Goal: Navigation & Orientation: Find specific page/section

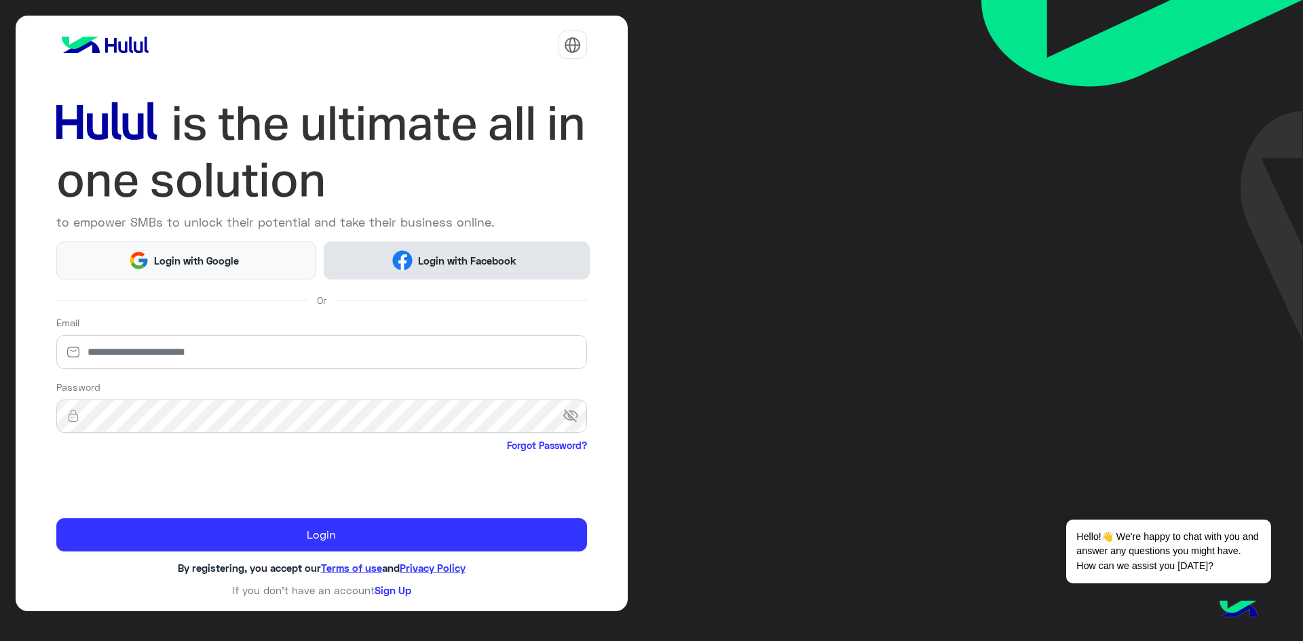
click at [335, 261] on button "Login with Facebook" at bounding box center [456, 260] width 265 height 37
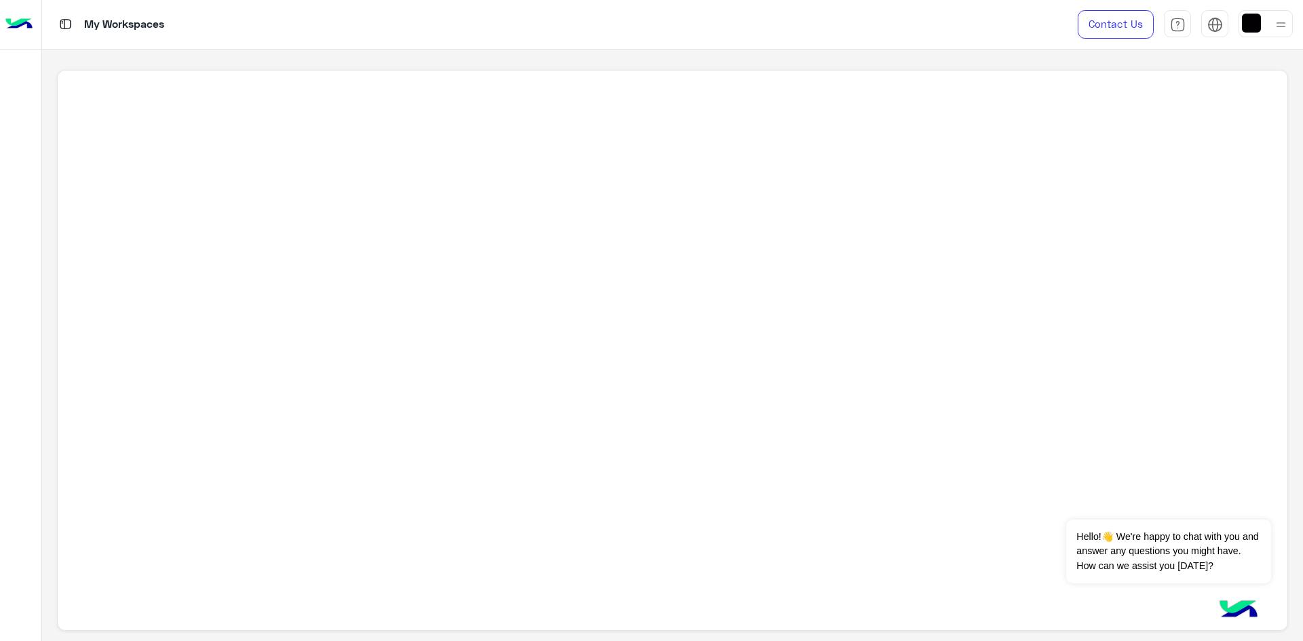
click at [1277, 22] on img at bounding box center [1281, 24] width 17 height 17
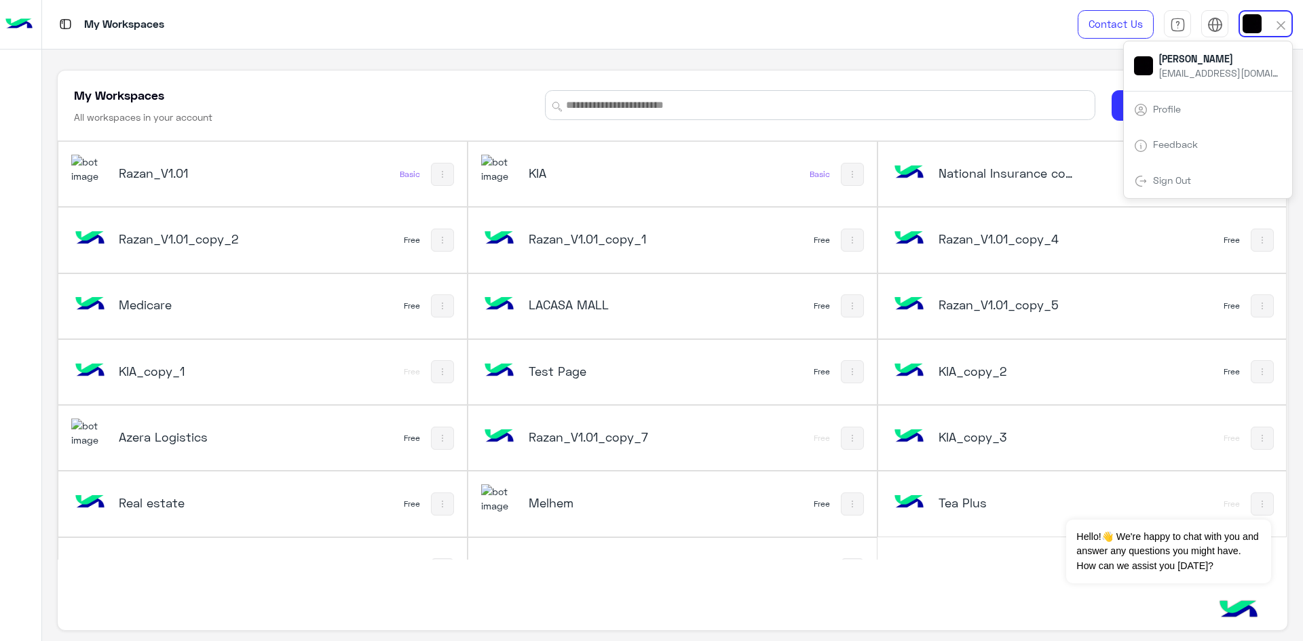
click at [595, 175] on h5 "KIA" at bounding box center [598, 173] width 138 height 16
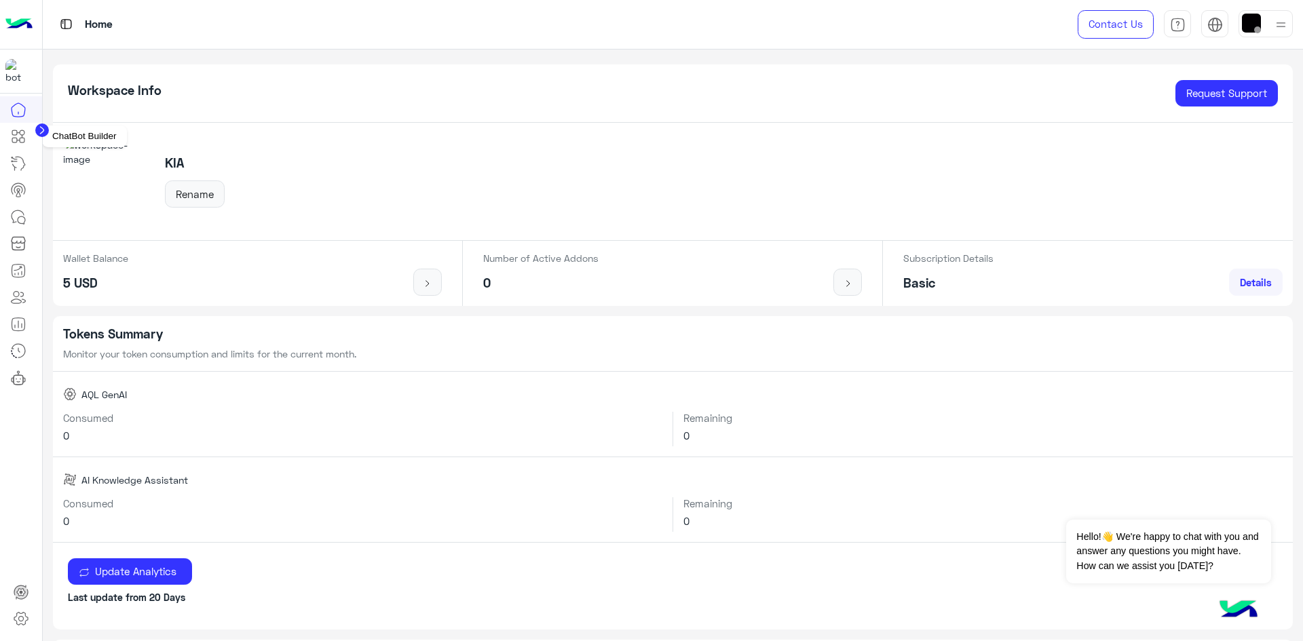
click at [22, 136] on icon at bounding box center [19, 136] width 5 height 7
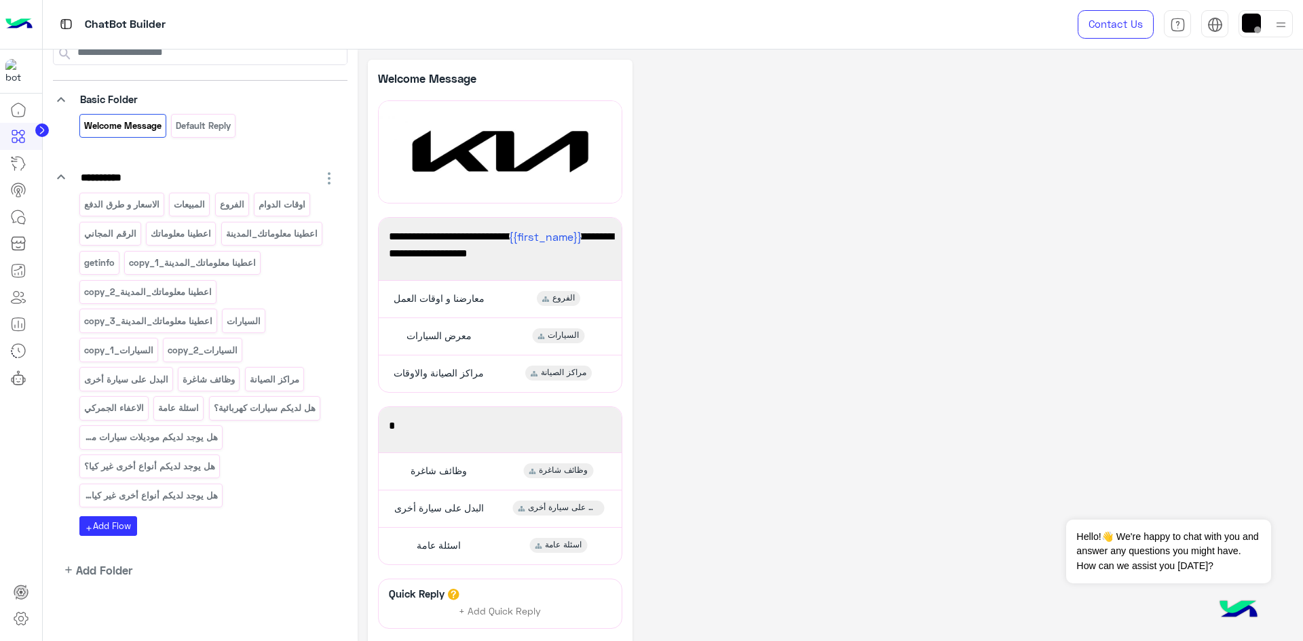
scroll to position [120, 0]
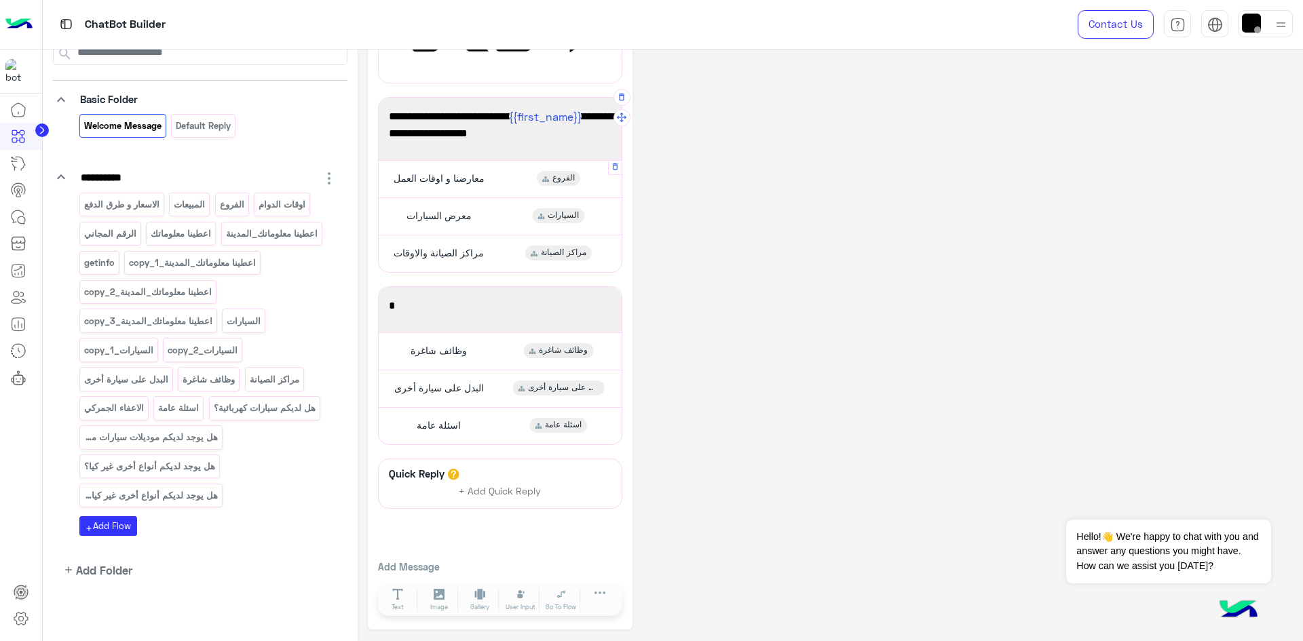
click at [570, 179] on span "الفروع" at bounding box center [564, 178] width 22 height 12
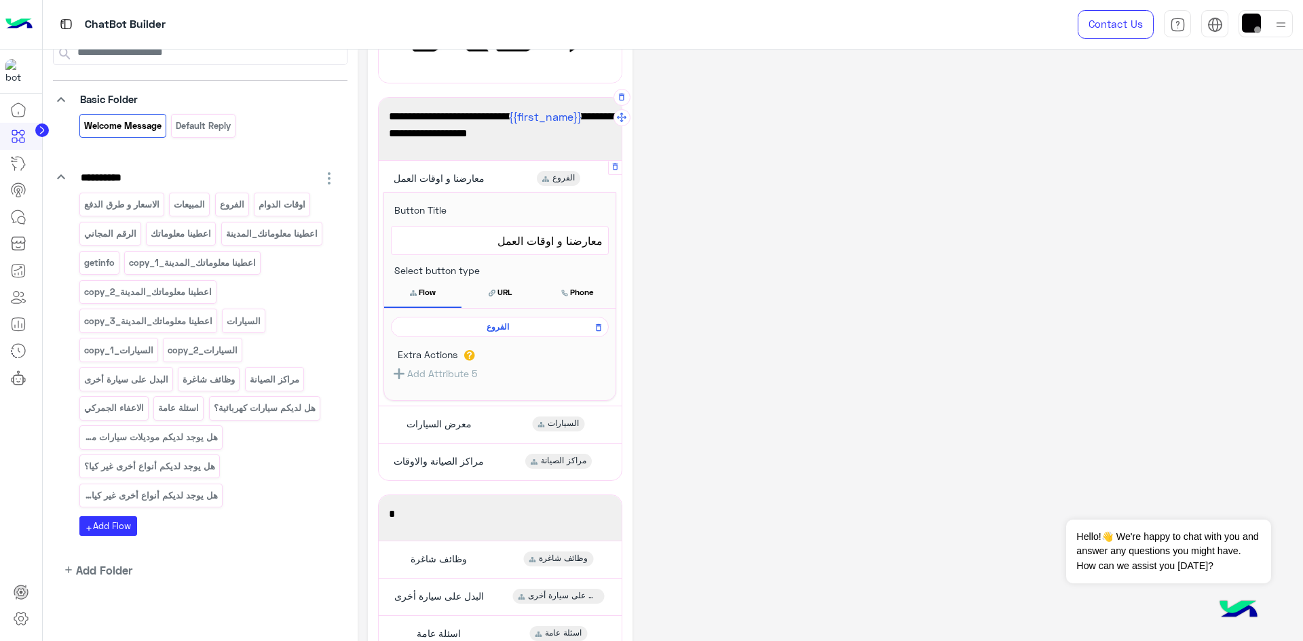
click at [483, 337] on div "الفروع" at bounding box center [500, 327] width 218 height 20
click at [492, 328] on span "الفروع" at bounding box center [497, 327] width 198 height 12
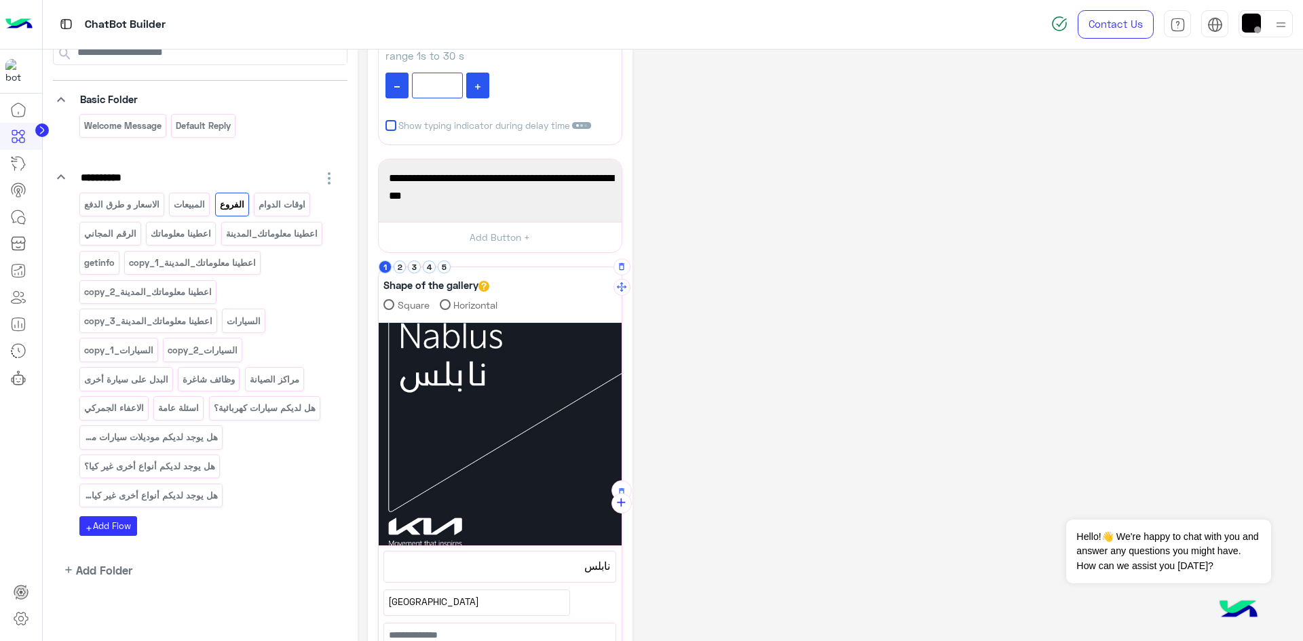
scroll to position [81, 0]
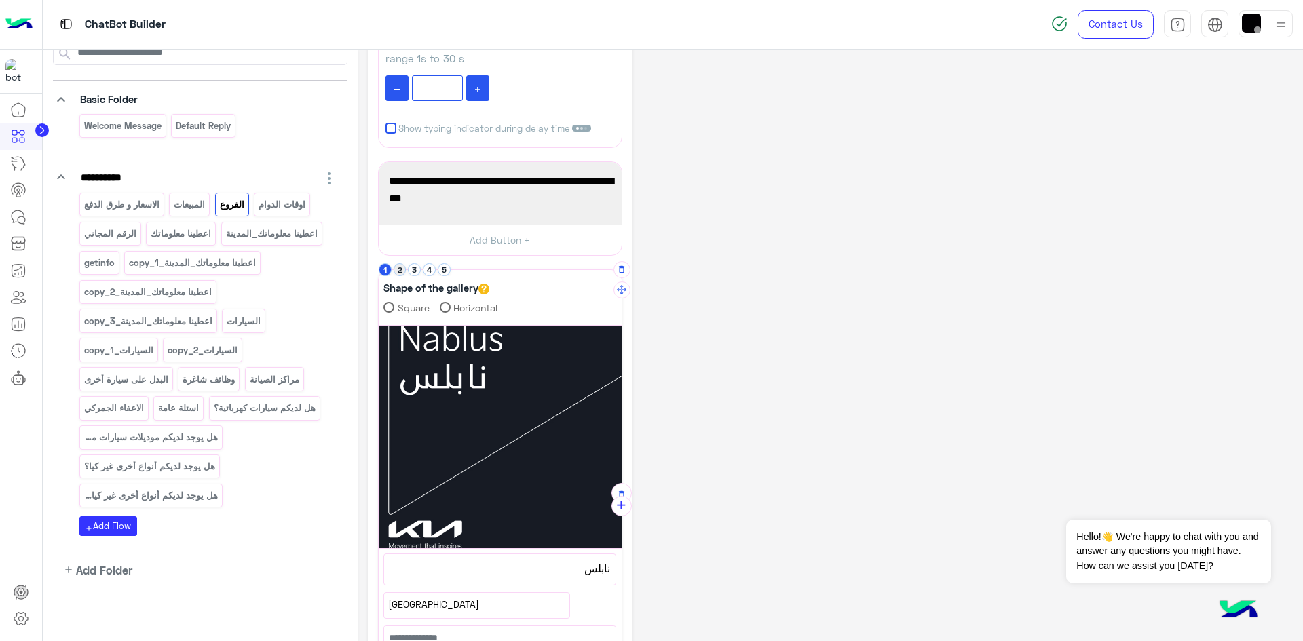
click at [403, 270] on button "2" at bounding box center [400, 269] width 13 height 13
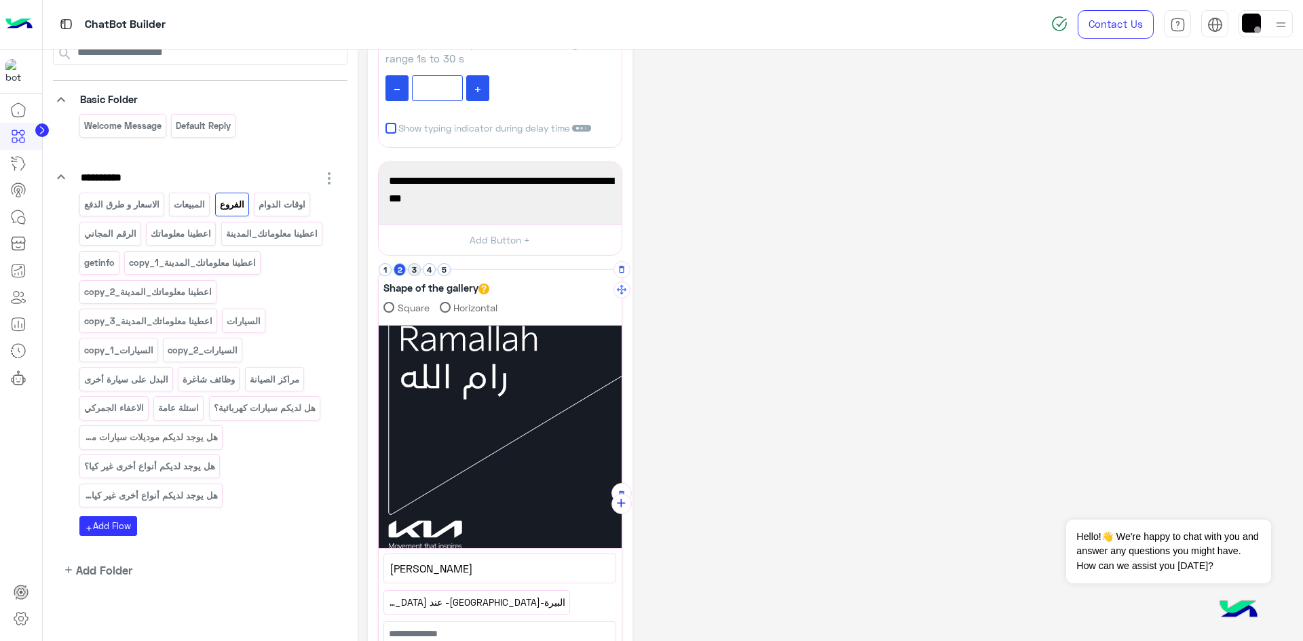
click at [417, 272] on button "3" at bounding box center [414, 269] width 13 height 13
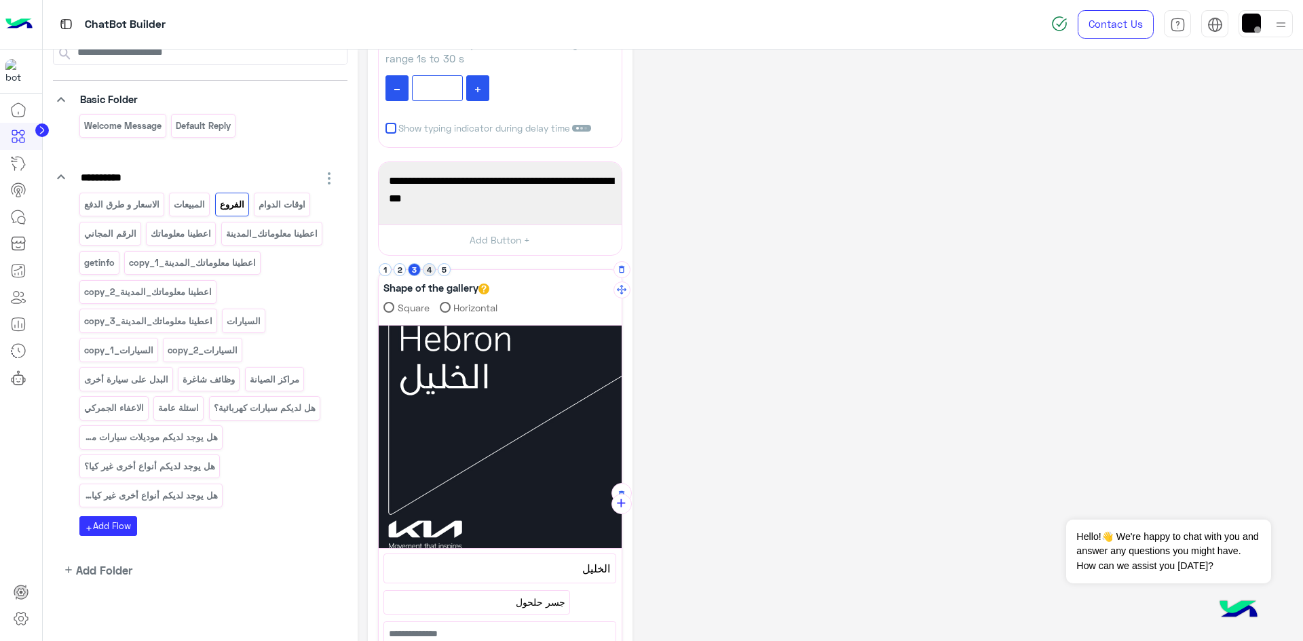
click at [428, 270] on button "4" at bounding box center [429, 269] width 13 height 13
click at [445, 269] on button "5" at bounding box center [444, 269] width 13 height 13
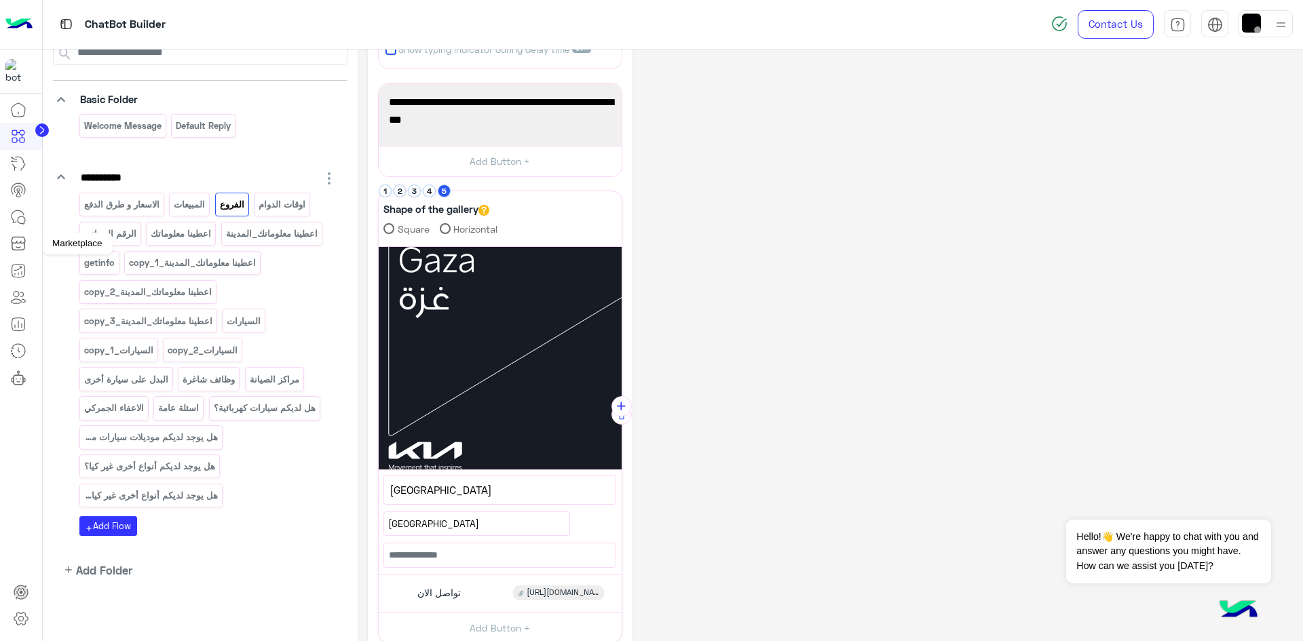
scroll to position [78, 0]
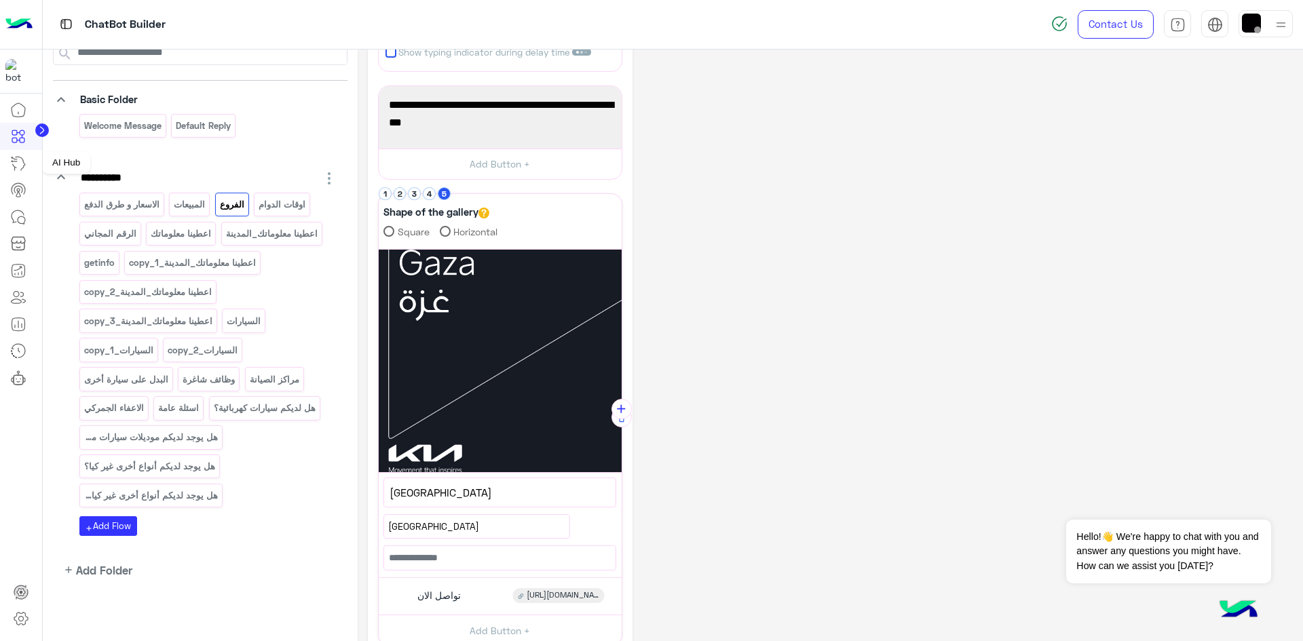
click at [26, 162] on link at bounding box center [18, 163] width 37 height 27
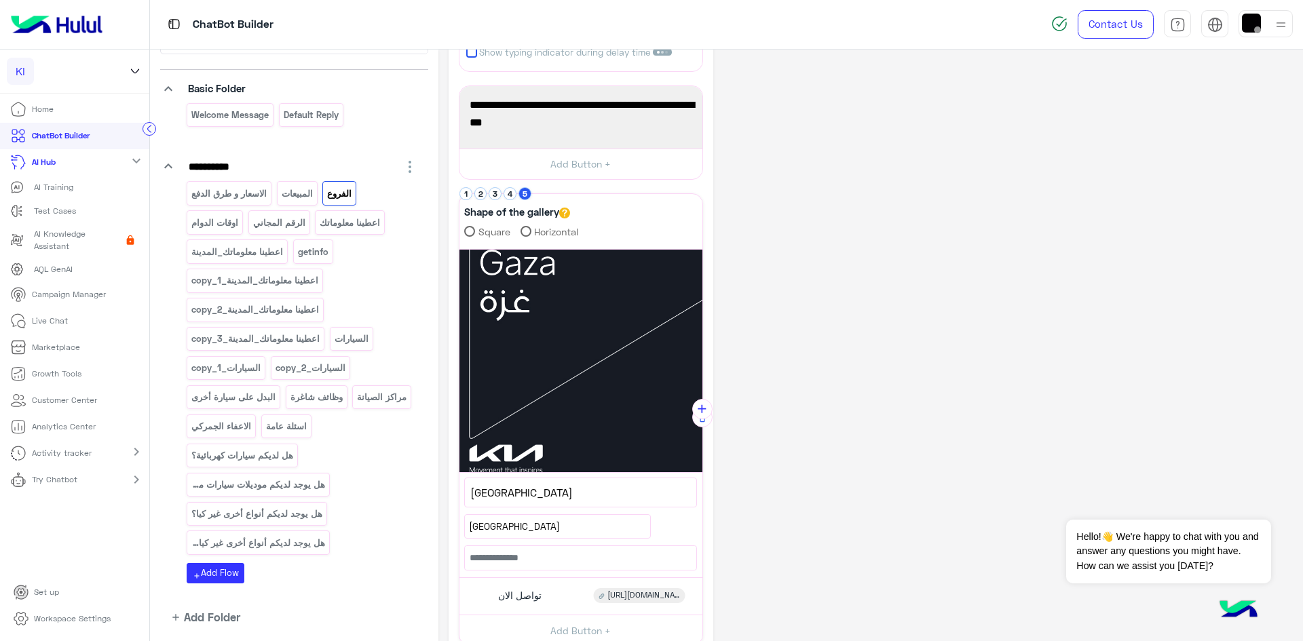
scroll to position [92, 0]
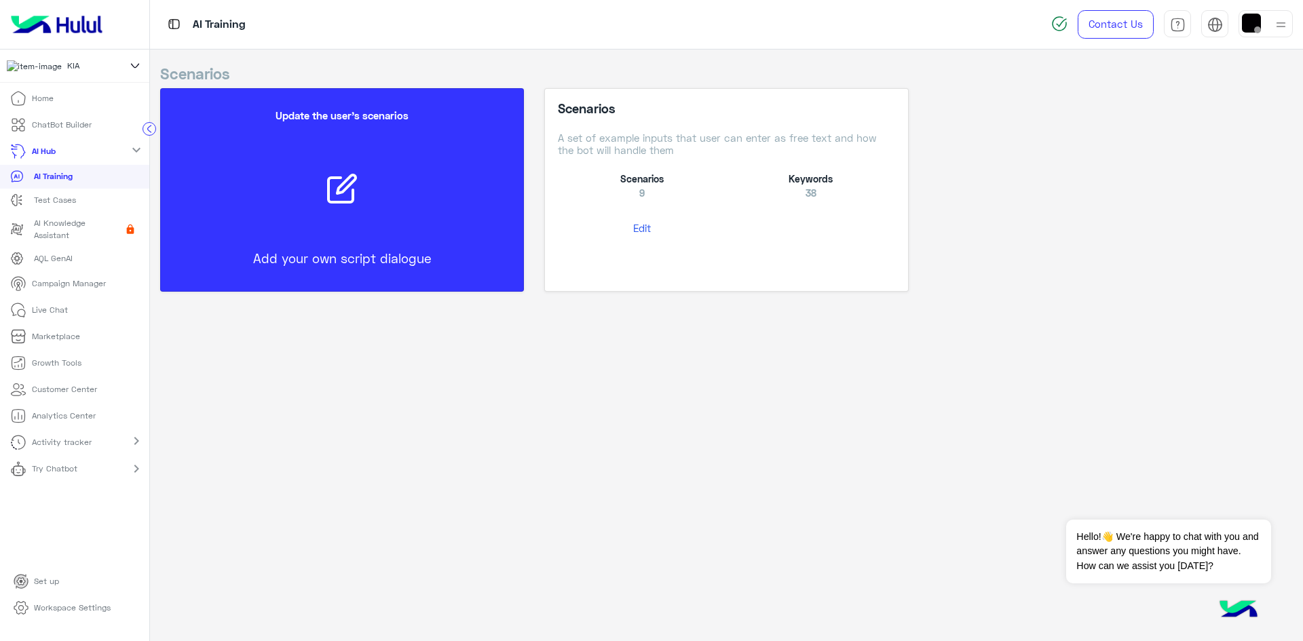
click at [55, 311] on p "Live Chat" at bounding box center [50, 310] width 36 height 12
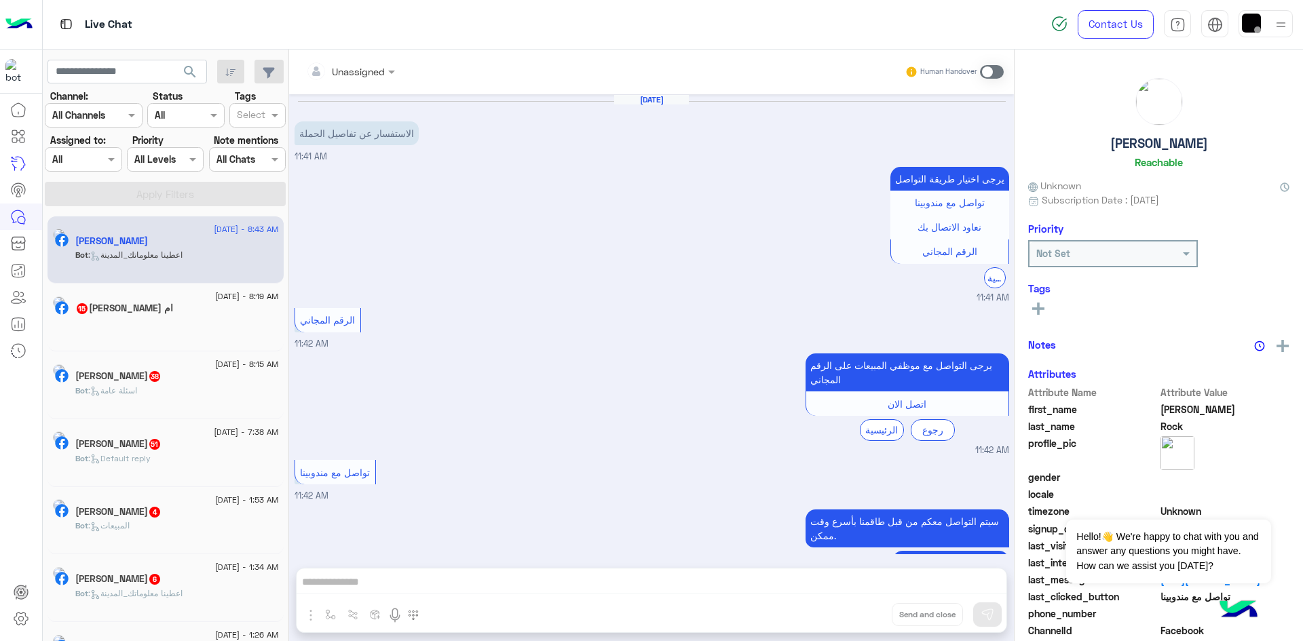
scroll to position [343, 0]
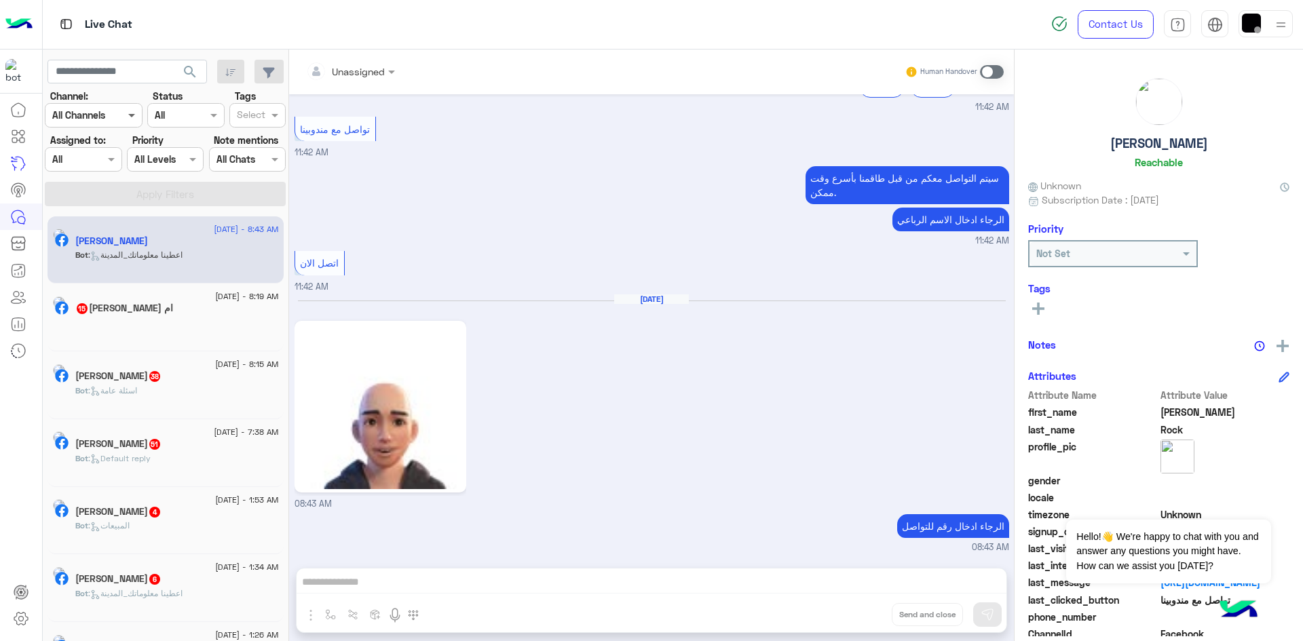
click at [132, 115] on span at bounding box center [133, 115] width 17 height 14
click at [22, 263] on icon at bounding box center [18, 271] width 16 height 16
click at [28, 242] on link at bounding box center [18, 243] width 37 height 27
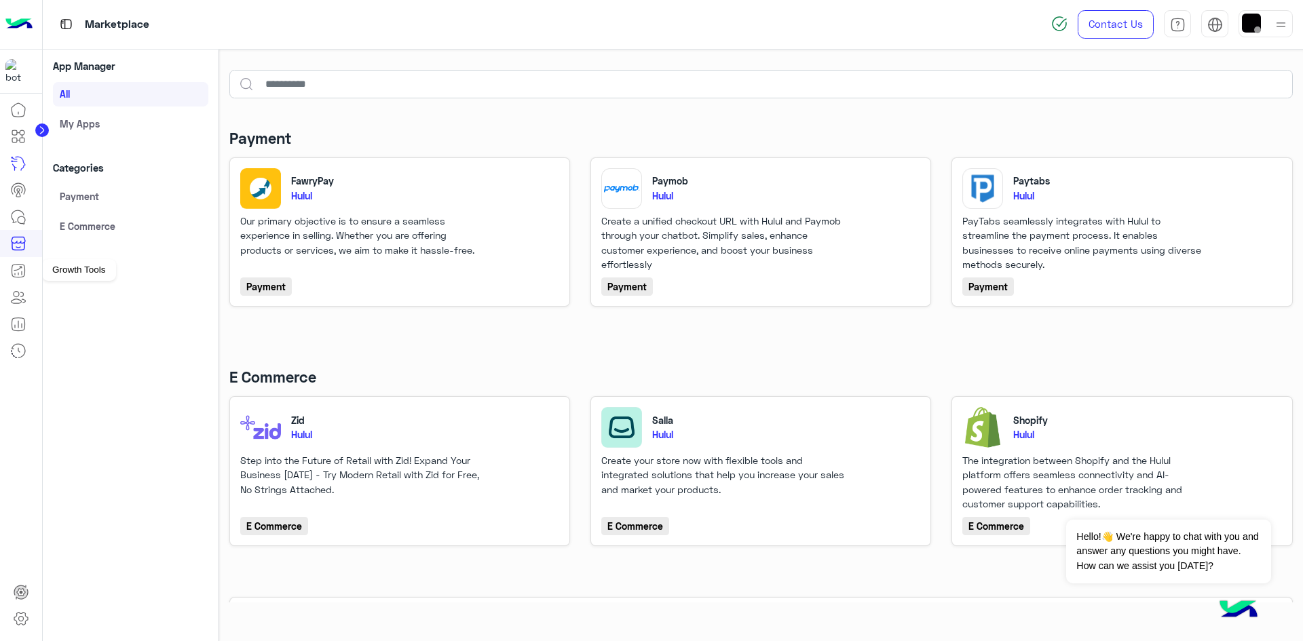
click at [24, 282] on link at bounding box center [18, 270] width 37 height 27
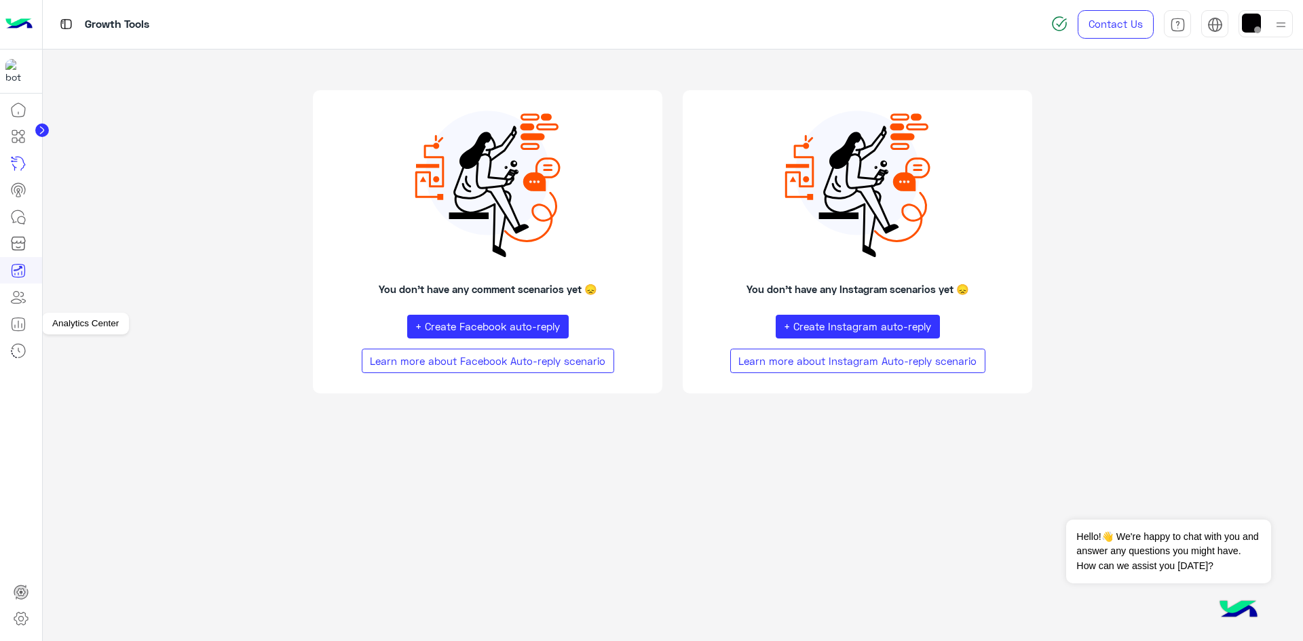
click at [10, 333] on link at bounding box center [18, 324] width 37 height 27
